Goal: Task Accomplishment & Management: Complete application form

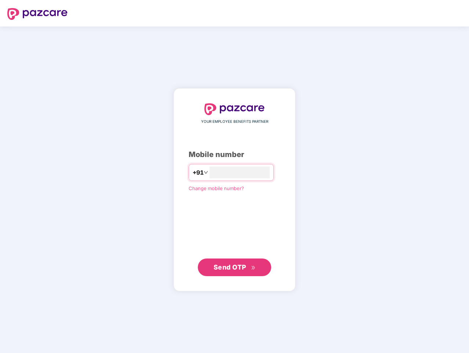
click at [235, 176] on input "number" at bounding box center [240, 172] width 60 height 12
click at [37, 14] on img at bounding box center [37, 14] width 60 height 12
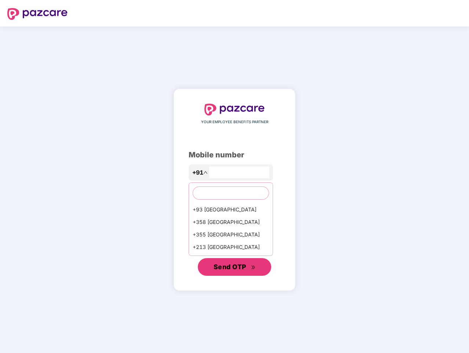
click at [235, 267] on span "Send OTP" at bounding box center [230, 267] width 33 height 8
